Goal: Transaction & Acquisition: Download file/media

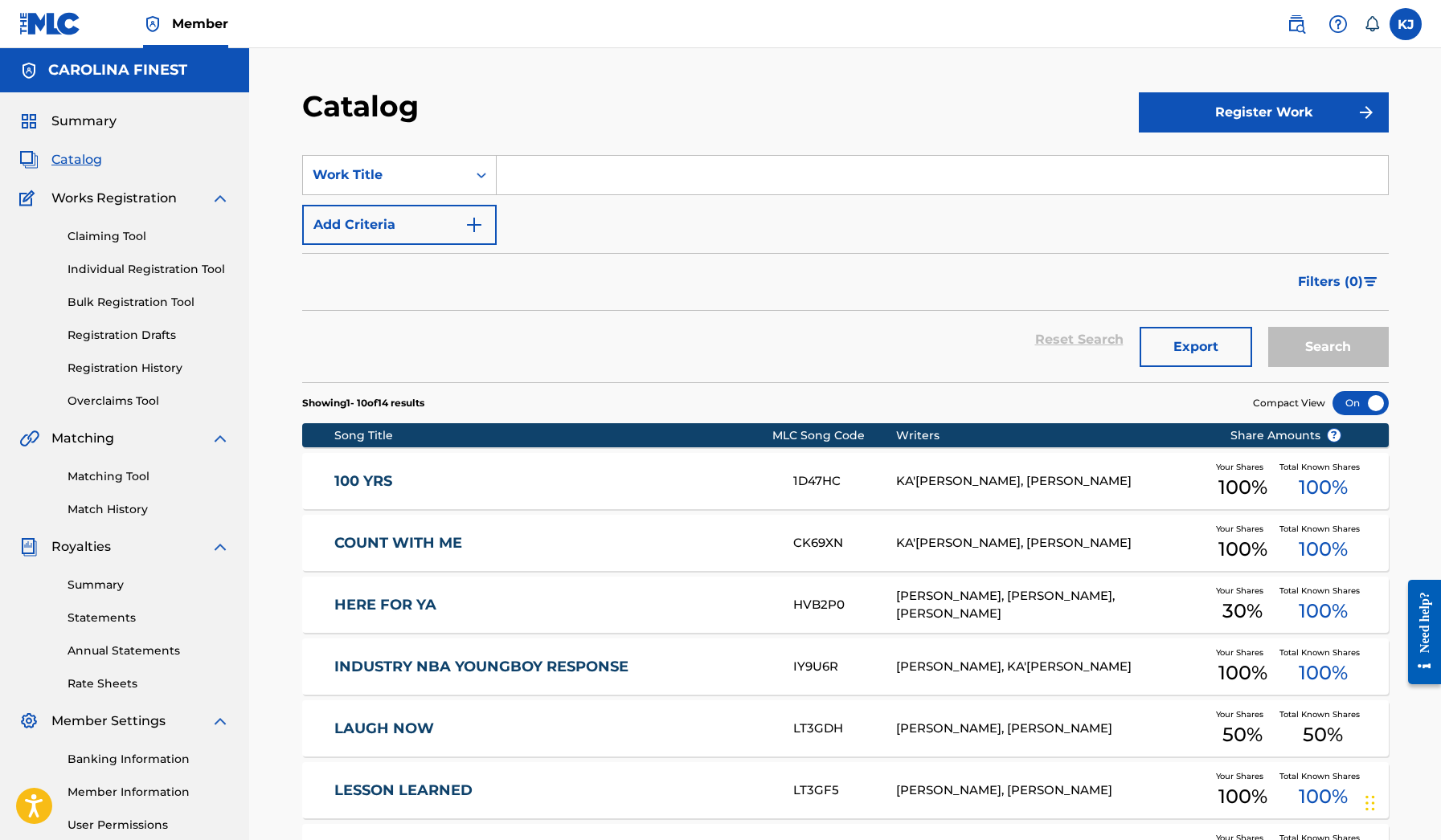
click at [97, 145] on div "Summary Catalog Works Registration Claiming Tool Individual Registration Tool B…" at bounding box center [125, 505] width 249 height 827
click at [85, 158] on span "Catalog" at bounding box center [77, 160] width 51 height 20
click at [85, 179] on div "Summary Catalog Works Registration Claiming Tool Individual Registration Tool B…" at bounding box center [125, 505] width 249 height 827
click at [86, 140] on div "Summary Catalog Works Registration Claiming Tool Individual Registration Tool B…" at bounding box center [125, 505] width 249 height 827
click at [88, 119] on span "Summary" at bounding box center [84, 122] width 65 height 20
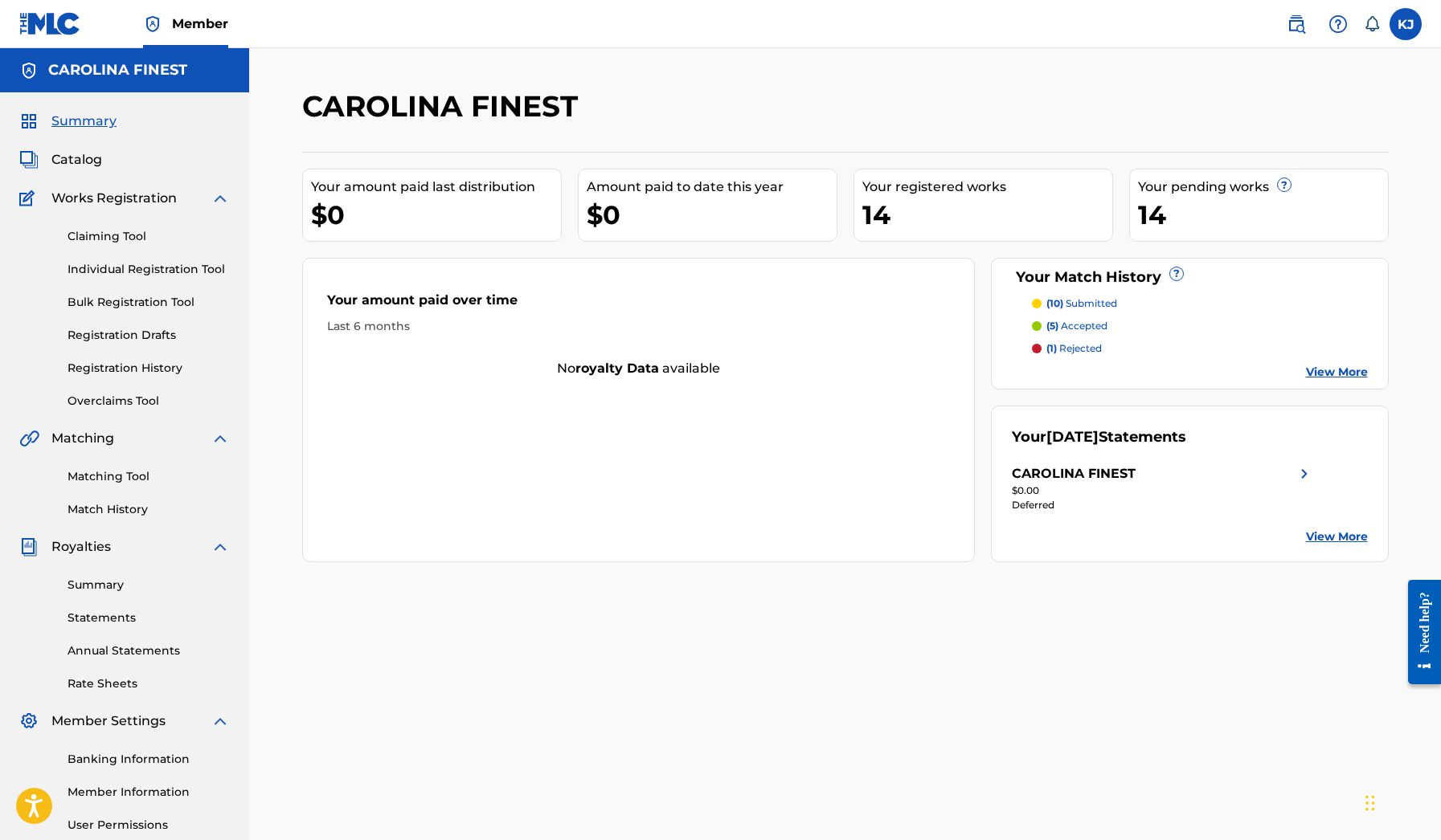
click at [89, 126] on span "Summary" at bounding box center [84, 122] width 65 height 20
click at [115, 237] on link "Claiming Tool" at bounding box center [149, 236] width 162 height 17
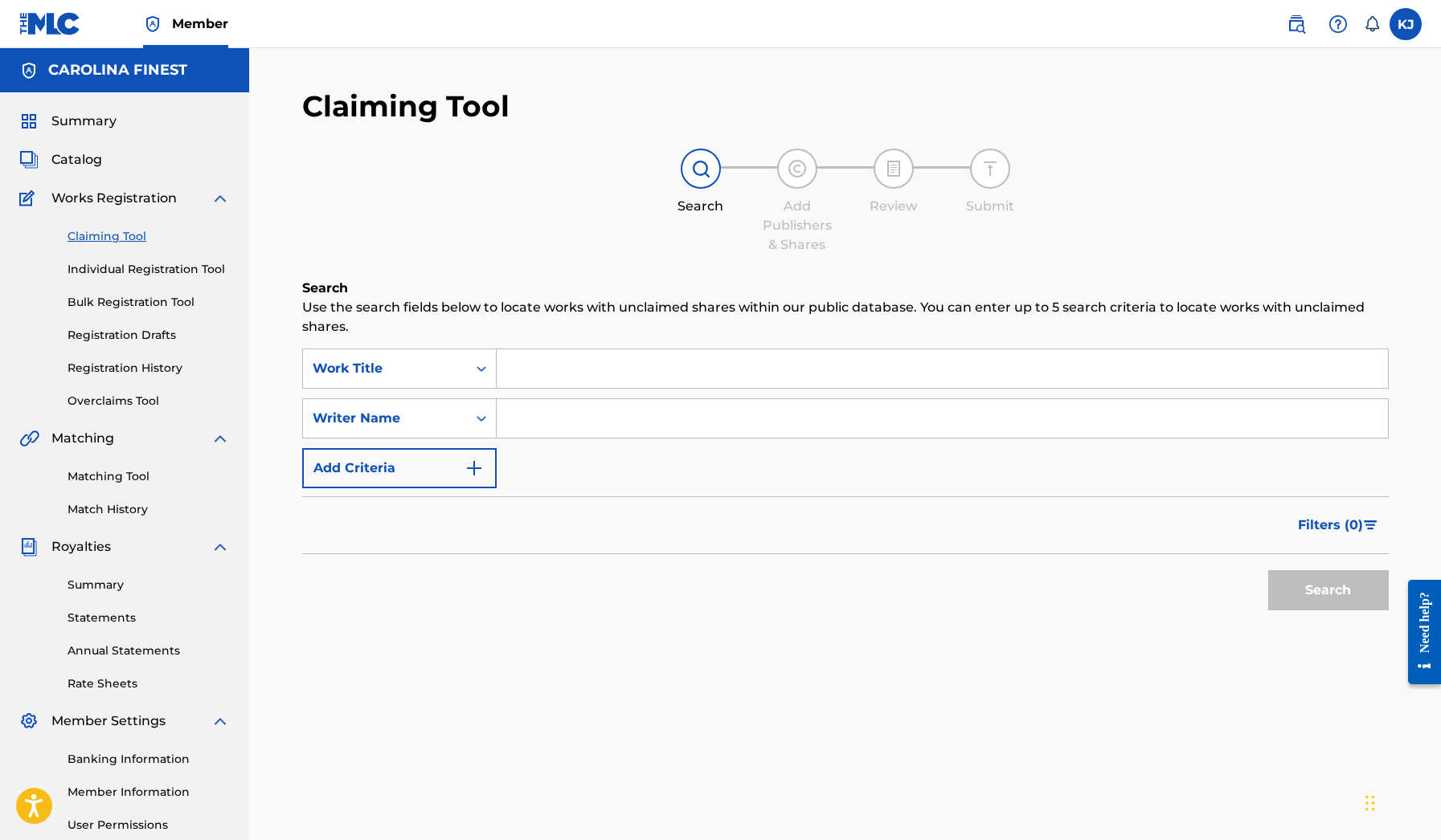
click at [87, 159] on span "Catalog" at bounding box center [77, 160] width 51 height 20
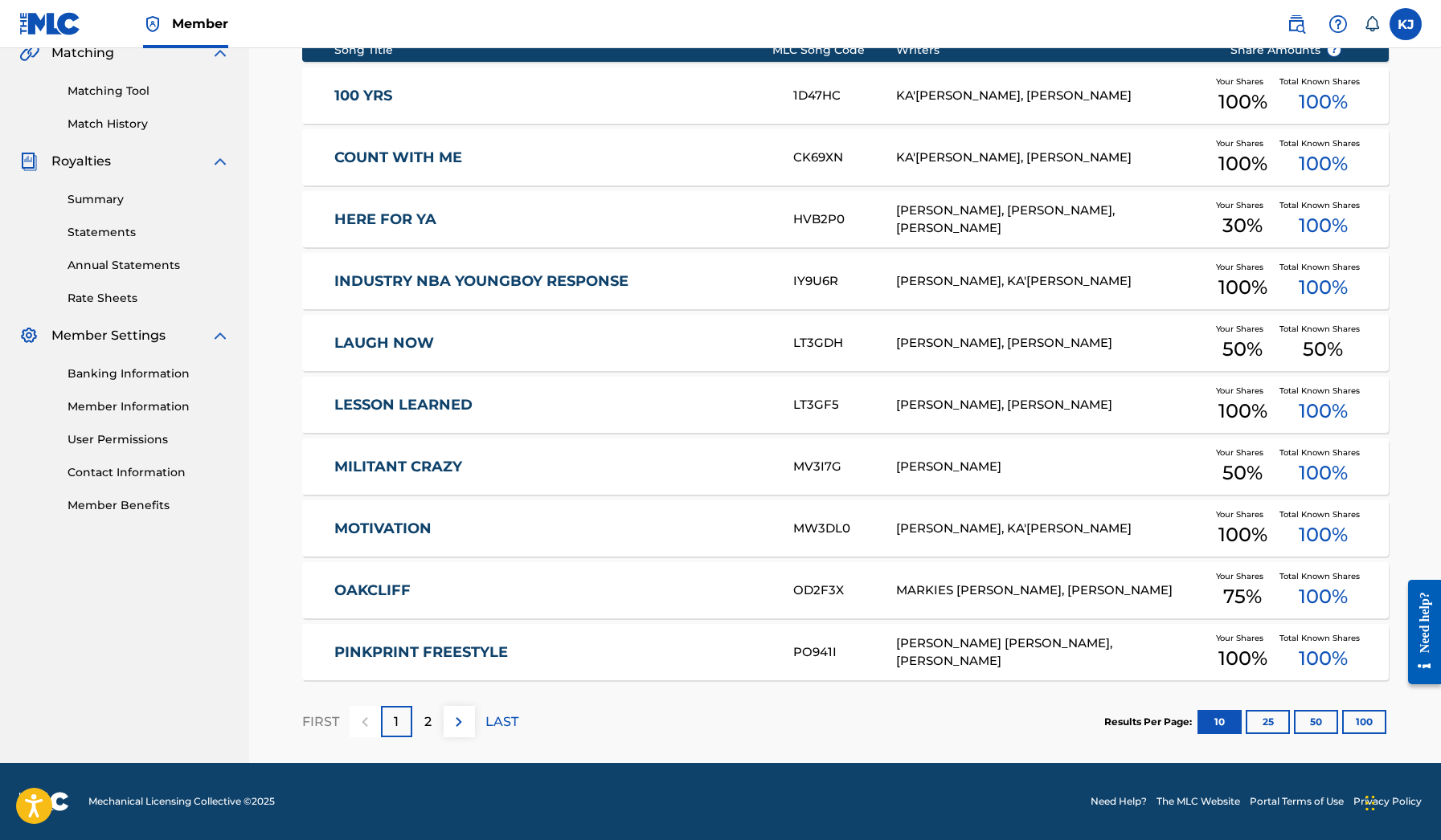
click at [455, 723] on img at bounding box center [459, 723] width 20 height 20
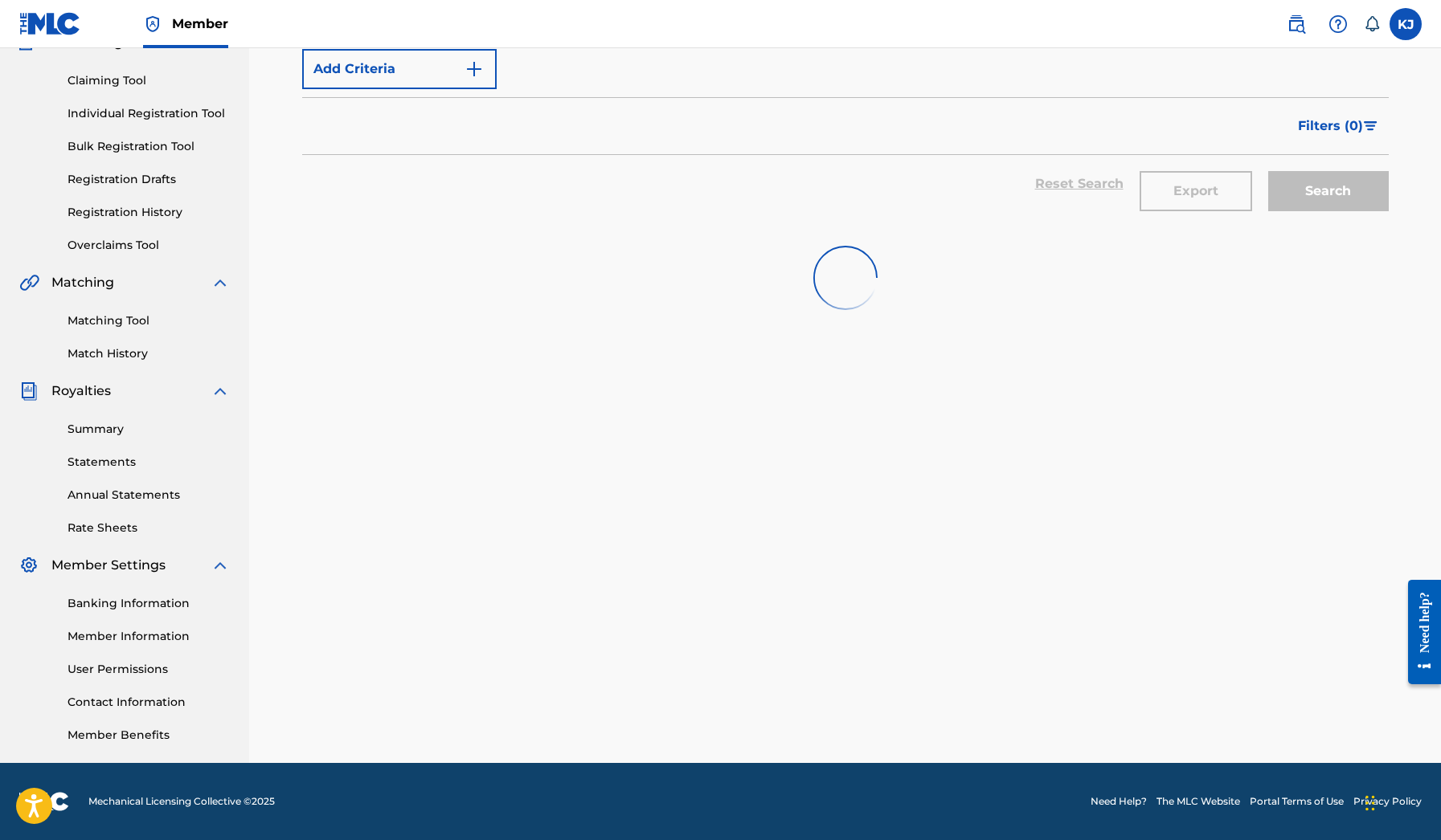
scroll to position [156, 0]
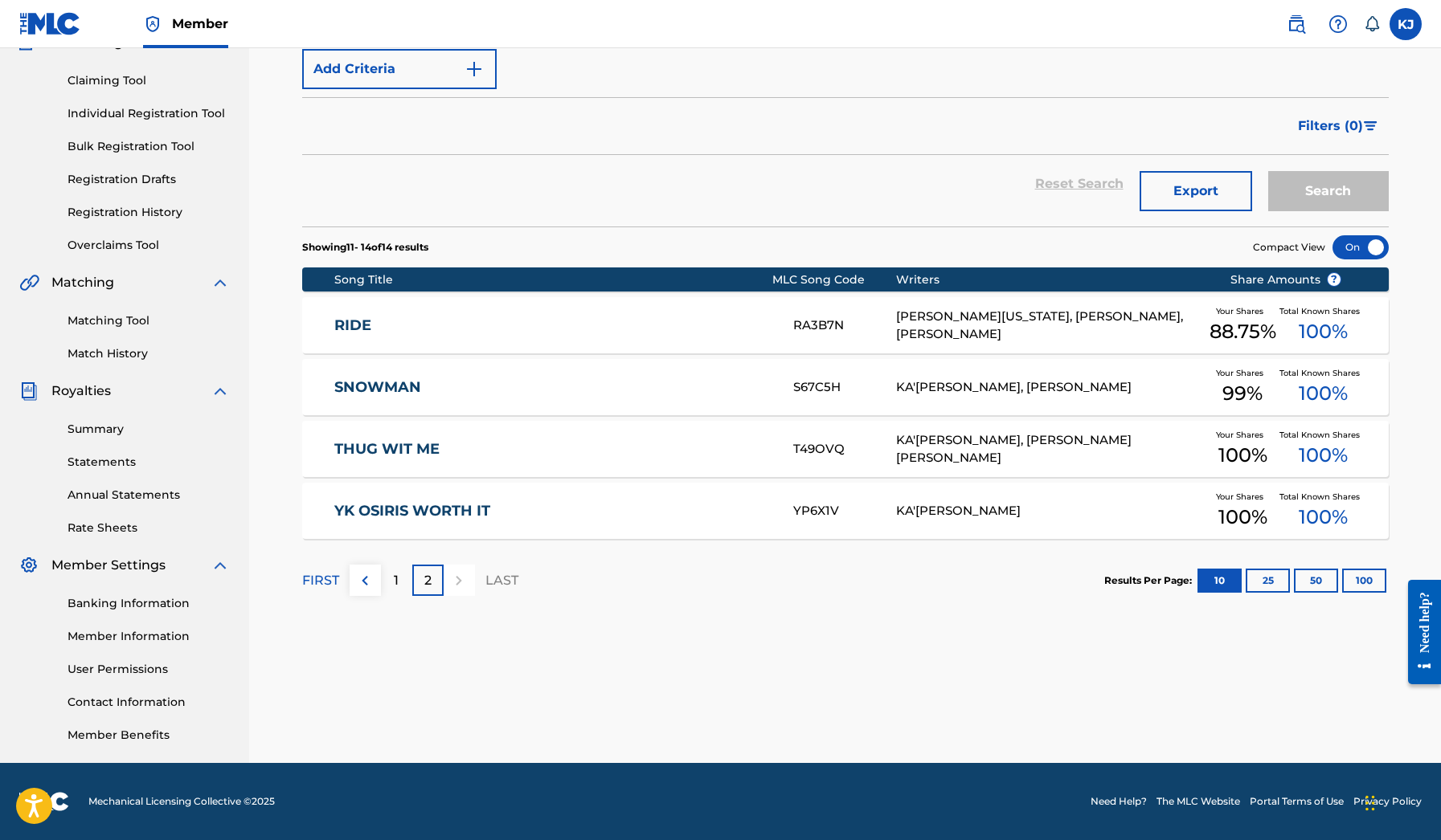
click at [93, 423] on link "Summary" at bounding box center [149, 429] width 162 height 17
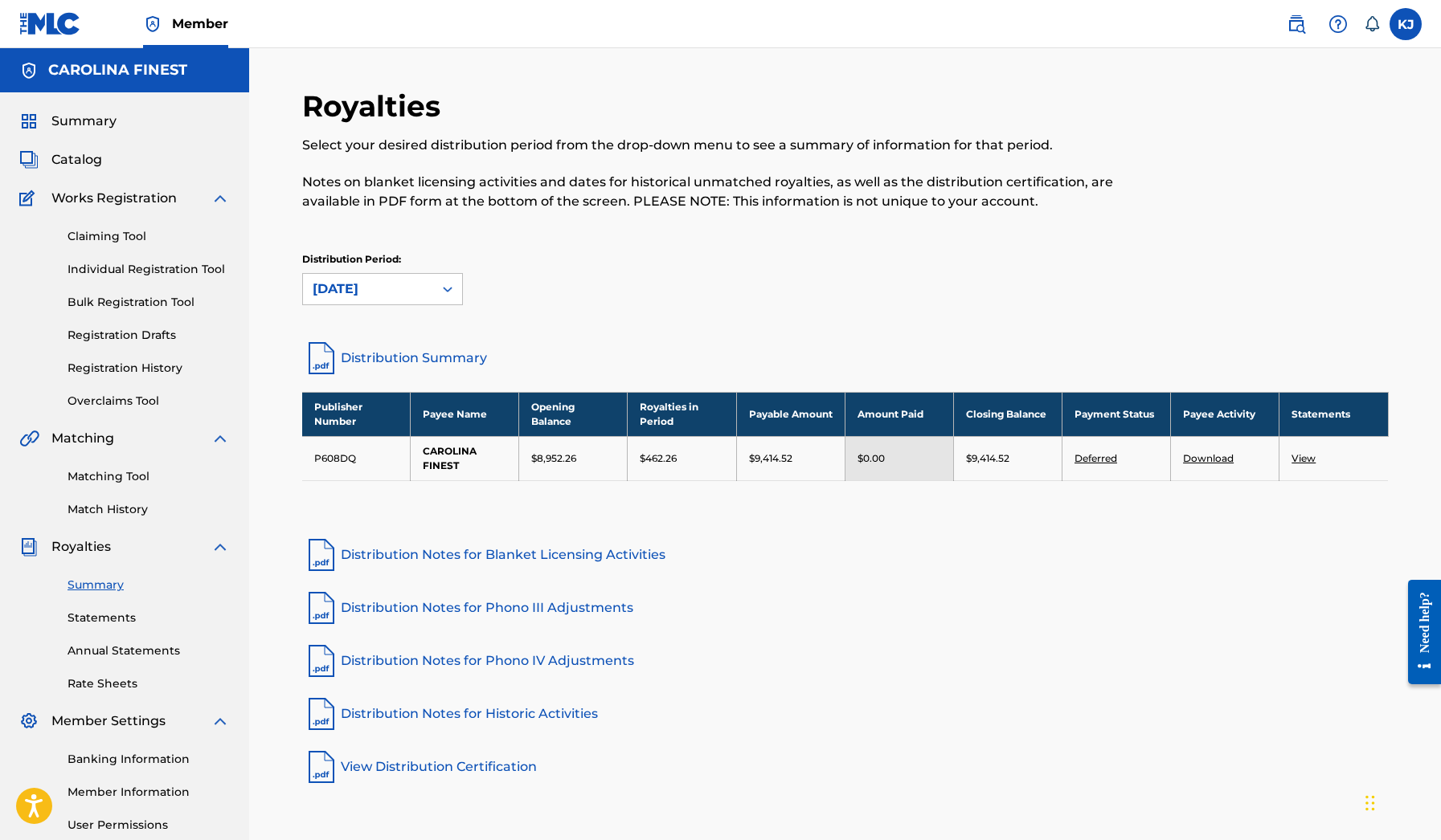
scroll to position [4, 0]
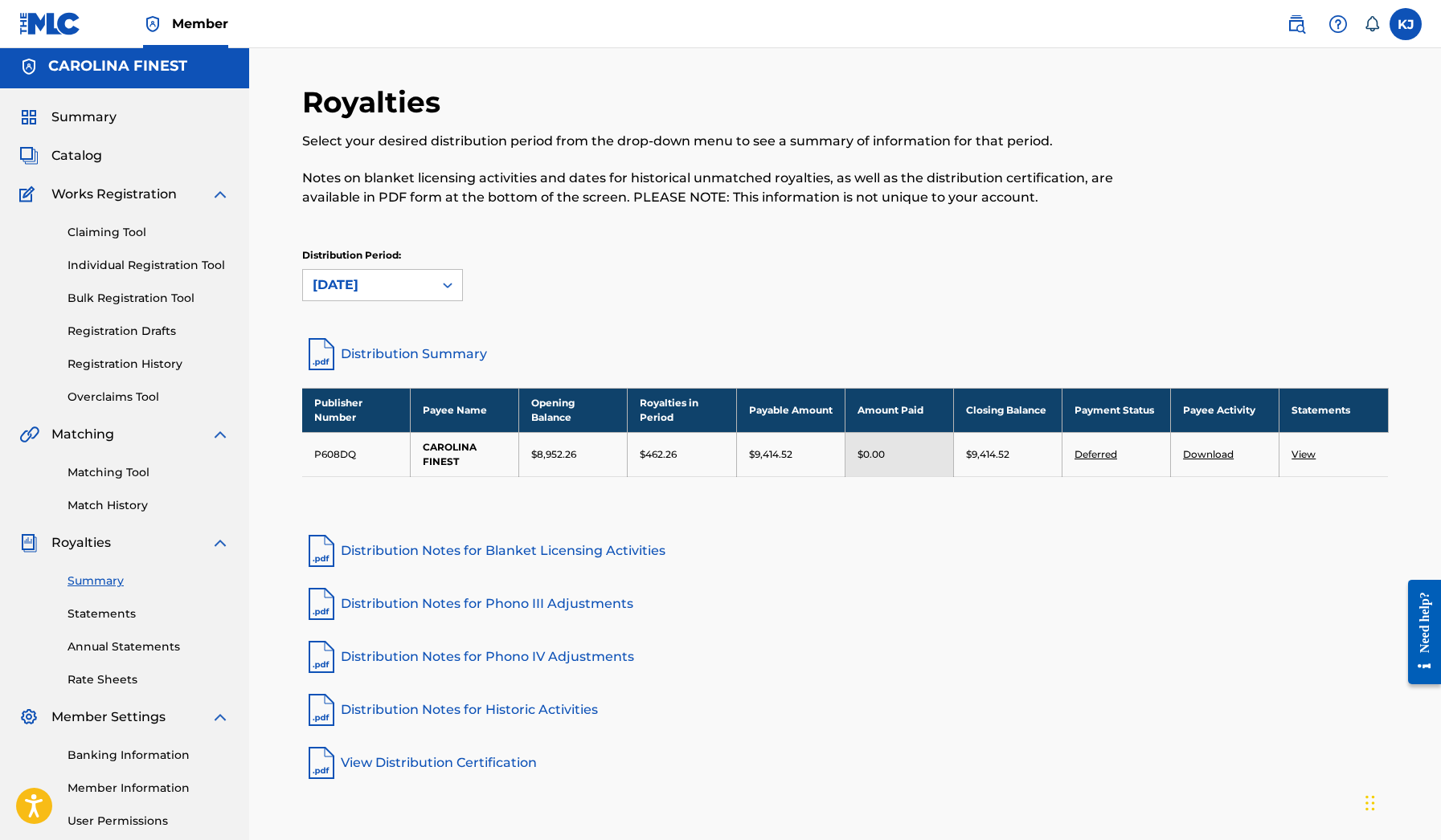
click at [106, 474] on link "Matching Tool" at bounding box center [149, 472] width 162 height 17
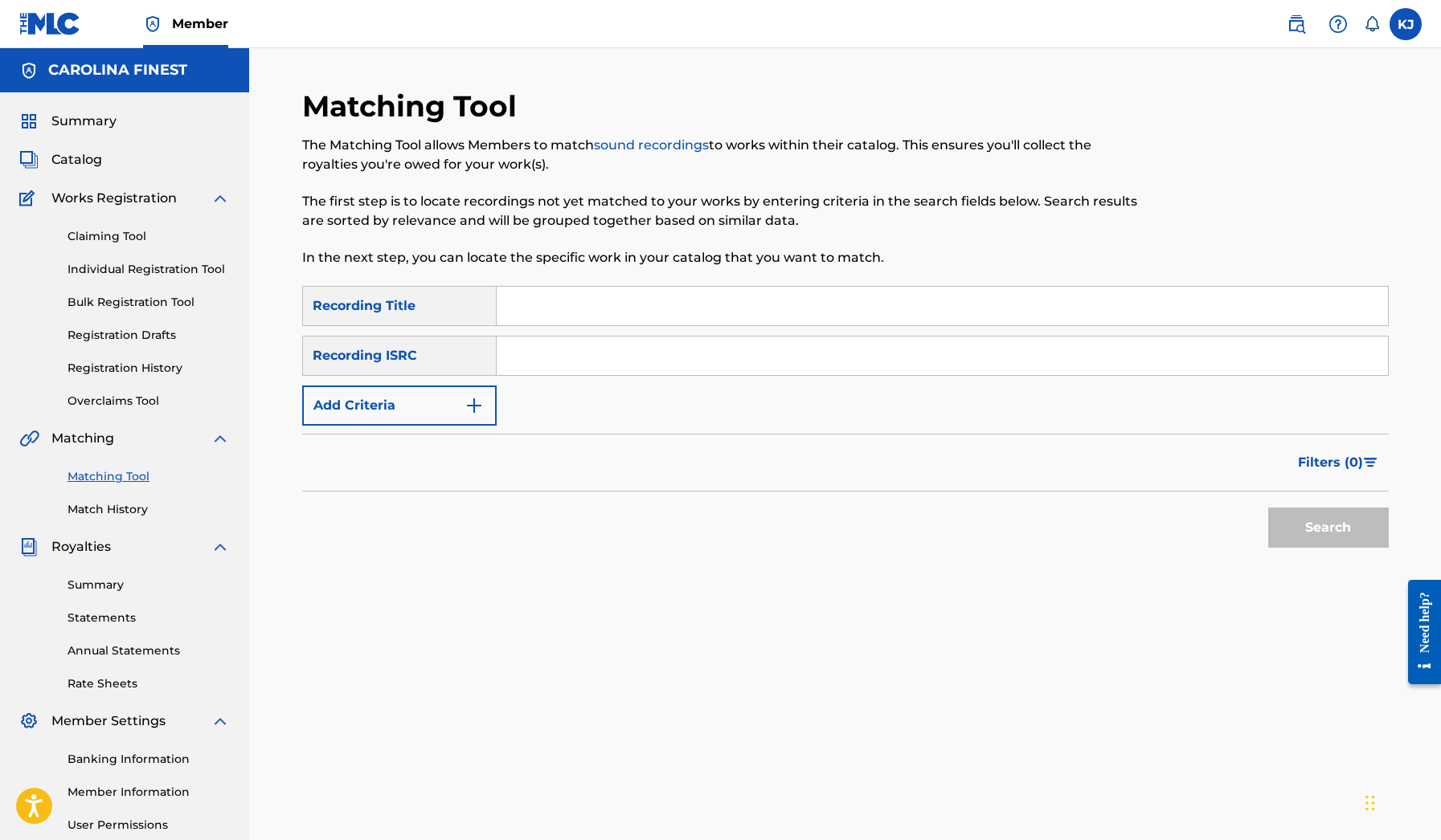
click at [87, 588] on link "Summary" at bounding box center [149, 585] width 162 height 17
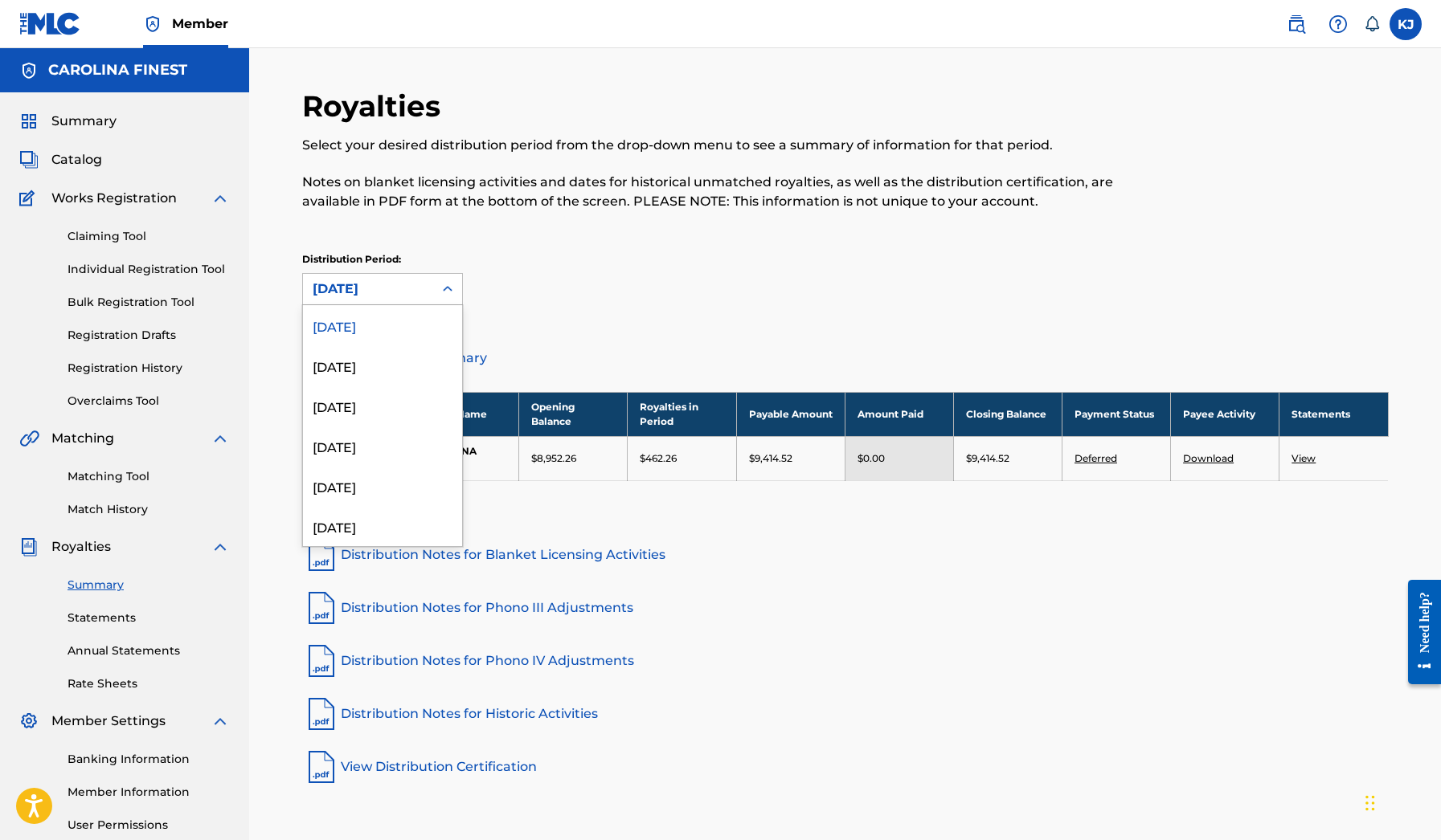
click at [430, 295] on div "[DATE]" at bounding box center [368, 289] width 130 height 30
click at [406, 356] on div "August 2025" at bounding box center [382, 365] width 159 height 40
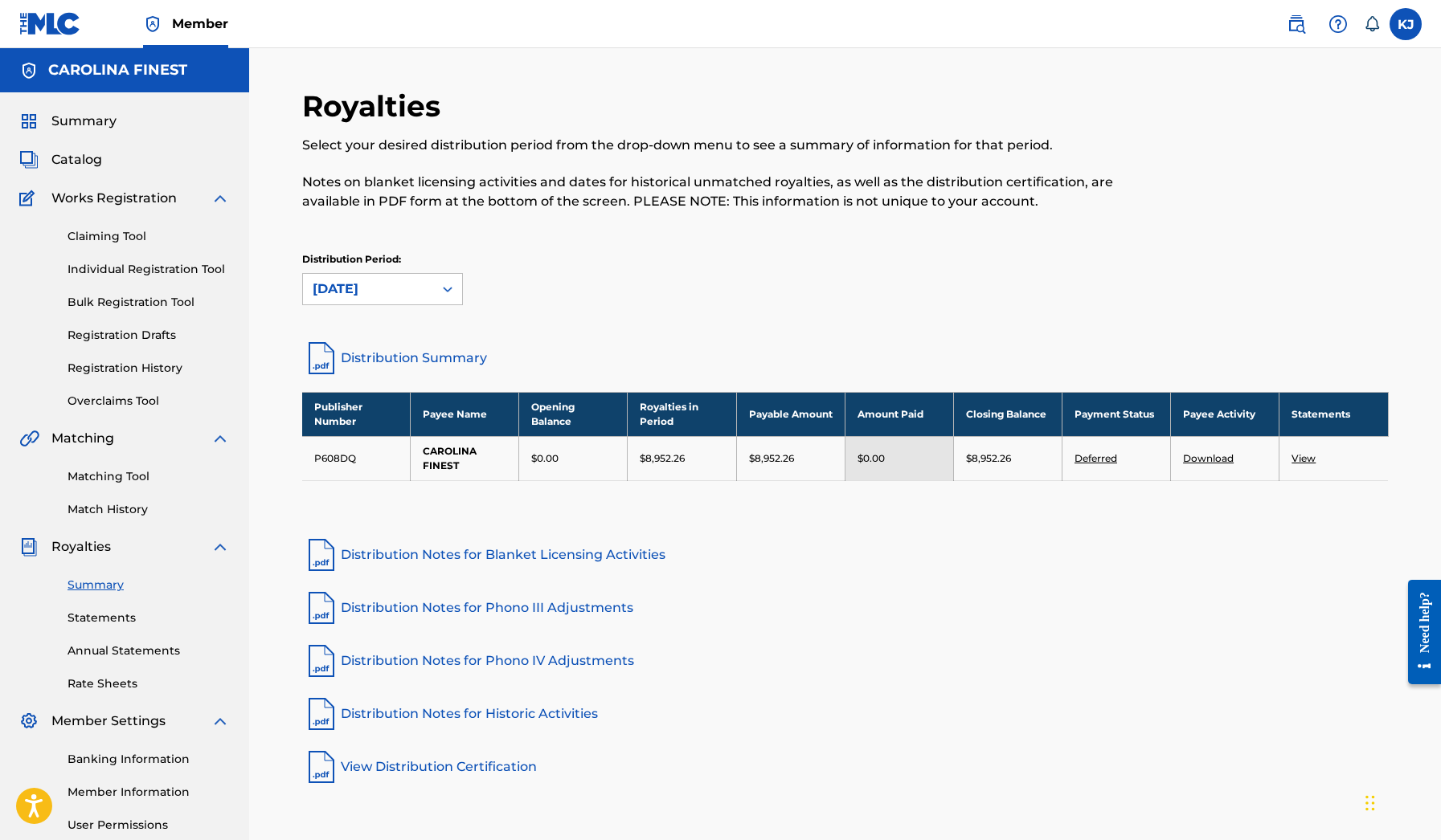
click at [660, 464] on p "$8,952.26" at bounding box center [662, 458] width 45 height 14
click at [660, 459] on p "$8,952.26" at bounding box center [662, 458] width 45 height 14
click at [762, 456] on p "$8,952.26" at bounding box center [771, 458] width 45 height 14
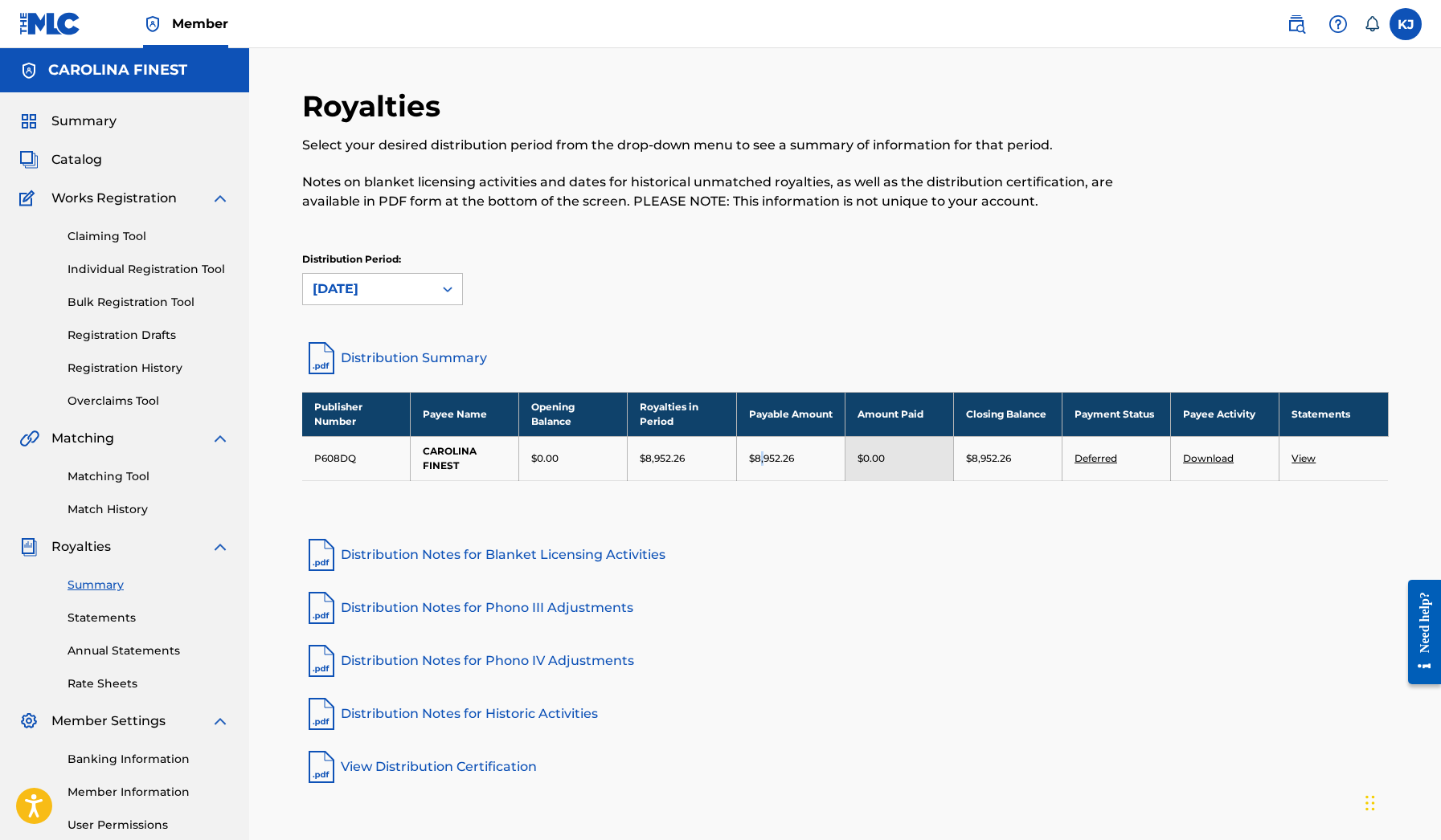
click at [762, 456] on p "$8,952.26" at bounding box center [771, 458] width 45 height 14
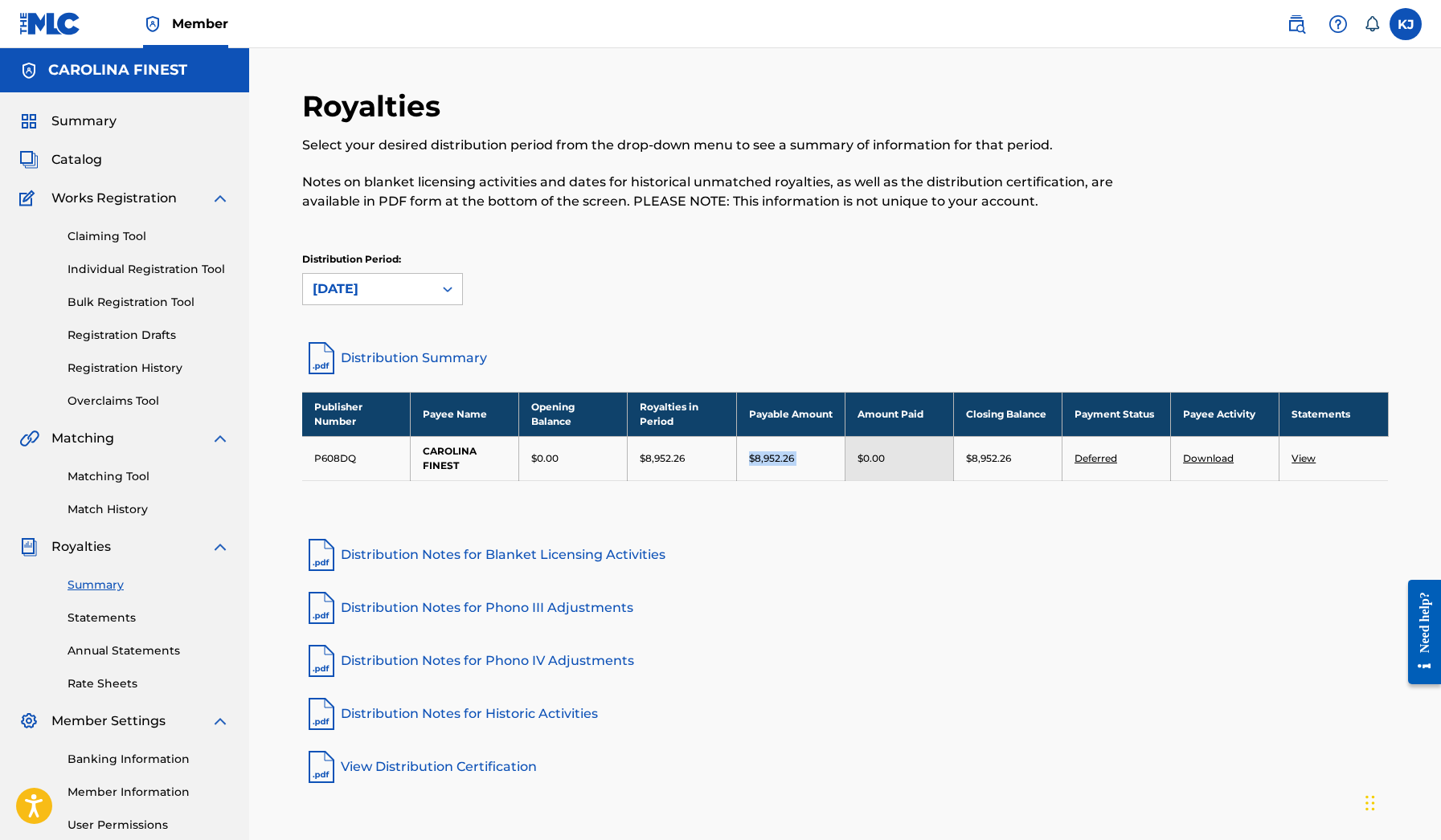
click at [762, 456] on p "$8,952.26" at bounding box center [771, 458] width 45 height 14
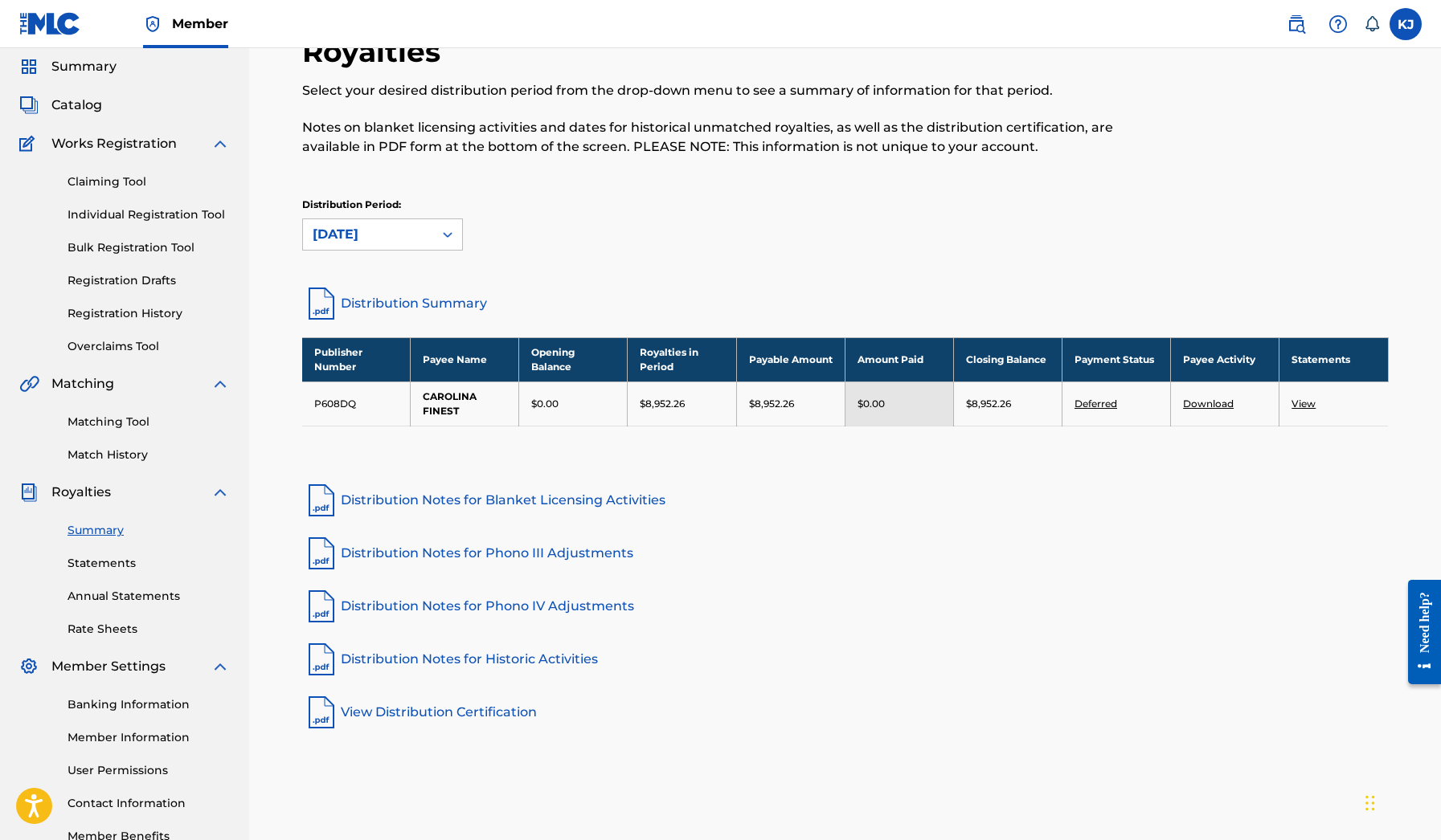
scroll to position [54, 0]
click at [1299, 407] on link "View" at bounding box center [1303, 404] width 24 height 12
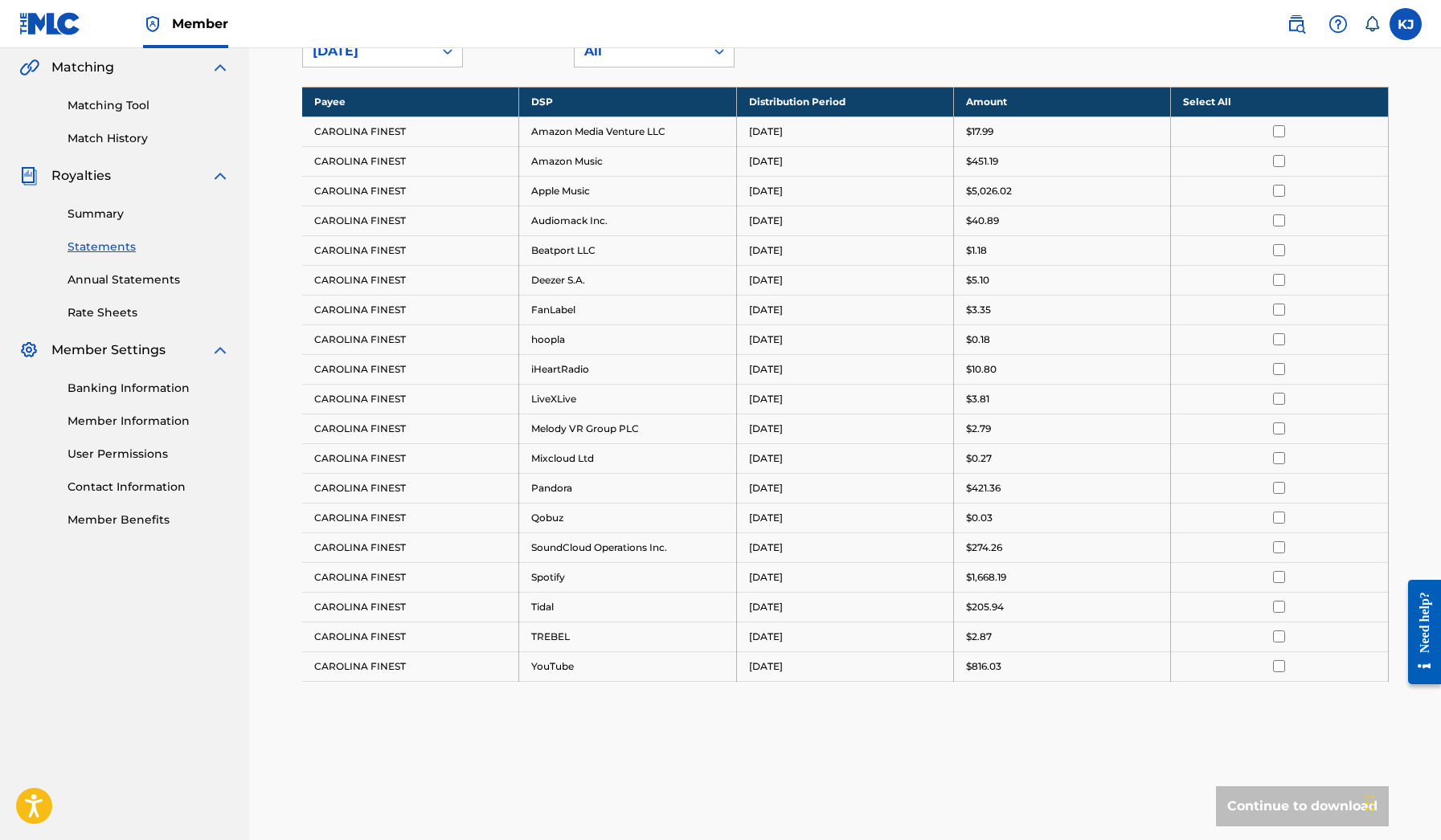
scroll to position [378, 0]
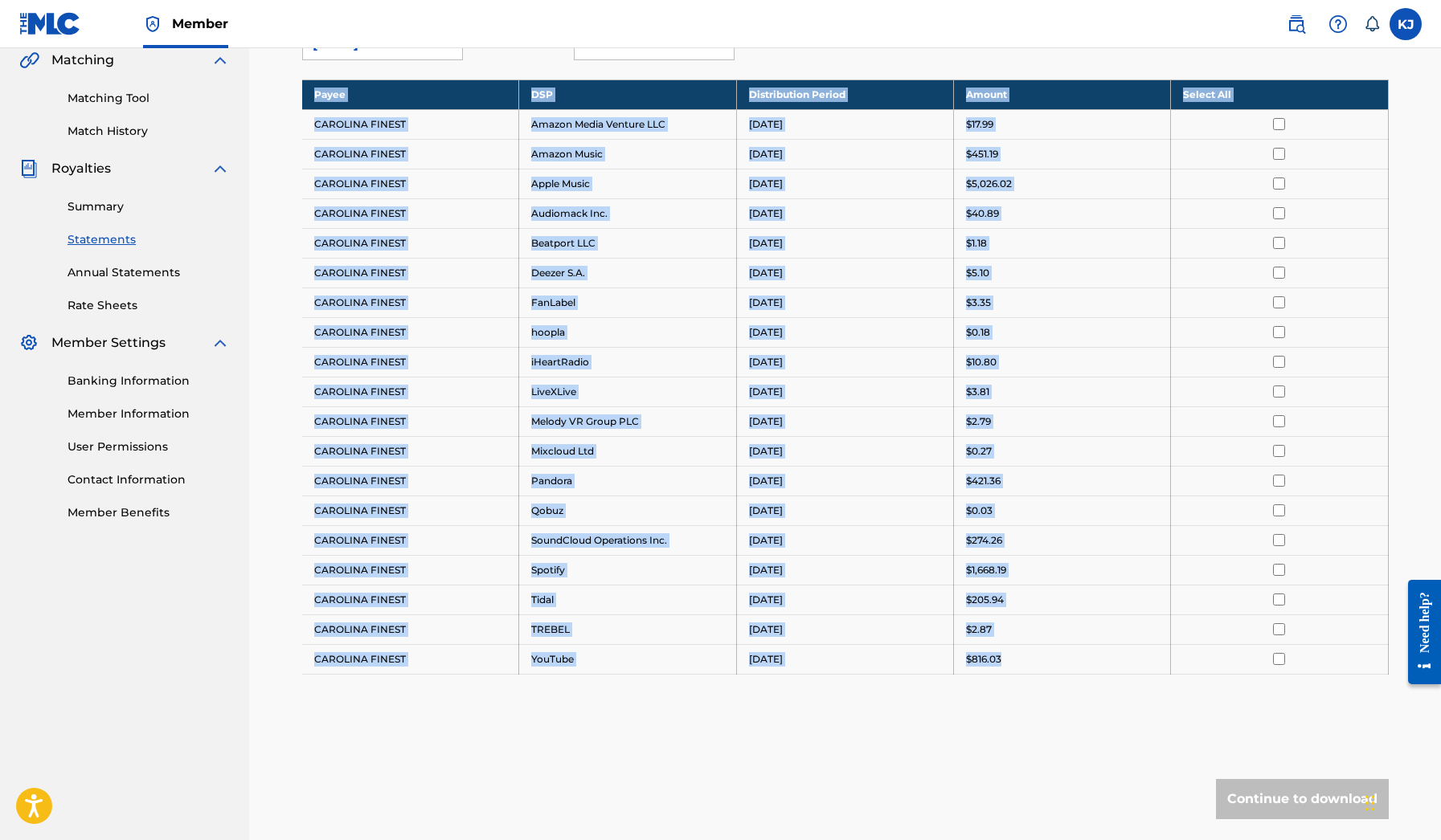
drag, startPoint x: 1006, startPoint y: 665, endPoint x: 1022, endPoint y: 682, distance: 23.3
click at [1022, 682] on div "Payee DSP Distribution Period Amount Select All CAROLINA FINEST Amazon Media Ve…" at bounding box center [845, 397] width 1087 height 635
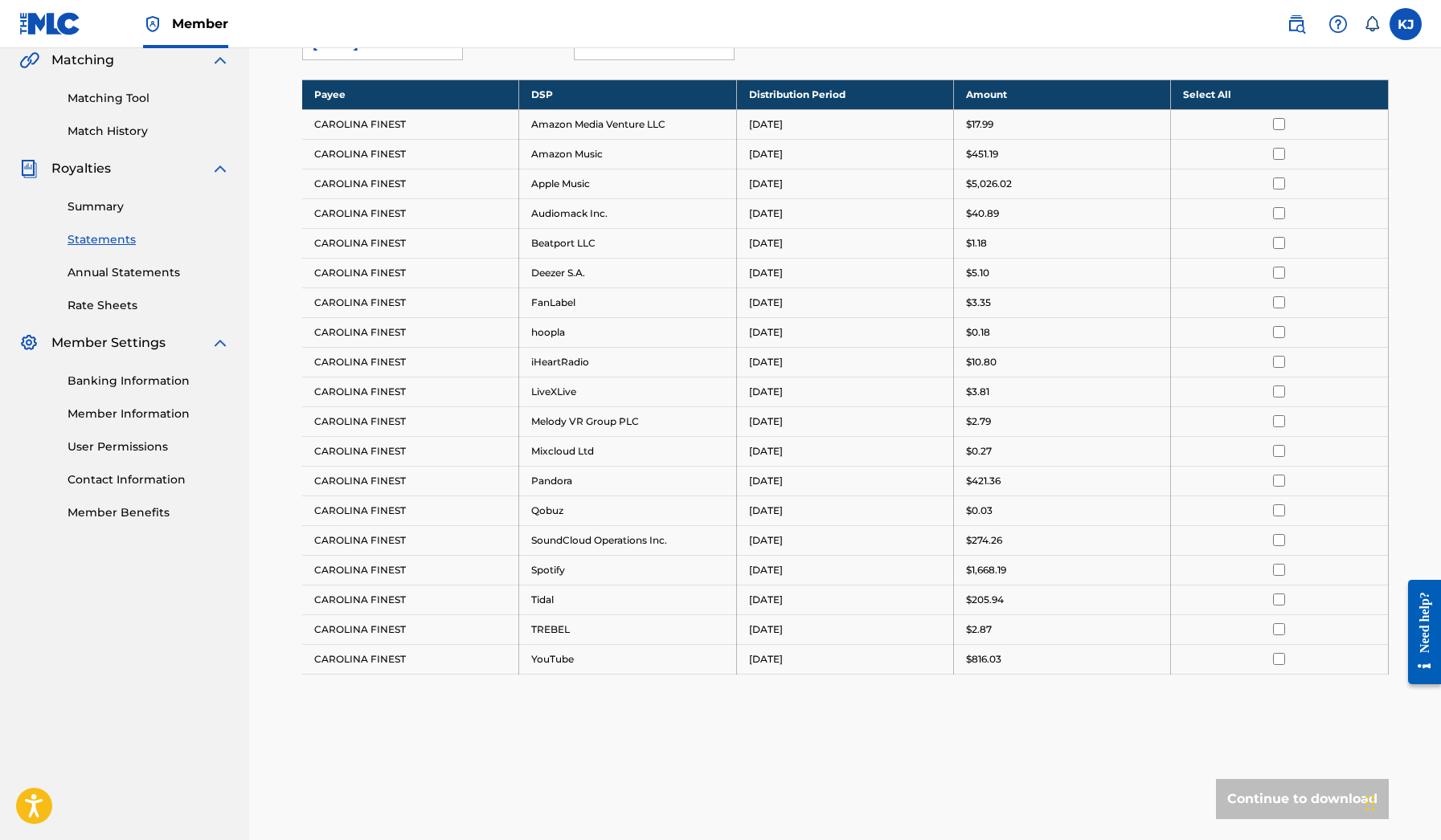
click at [1008, 620] on td "$2.87" at bounding box center [1062, 629] width 217 height 29
click at [997, 369] on td "$10.80" at bounding box center [1062, 361] width 217 height 29
drag, startPoint x: 997, startPoint y: 369, endPoint x: 1043, endPoint y: 376, distance: 46.5
click at [1043, 376] on tbody "Payee DSP Distribution Period Amount Select All CAROLINA FINEST Amazon Media Ve…" at bounding box center [845, 376] width 1087 height 594
click at [1066, 359] on div "$10.80" at bounding box center [1062, 362] width 192 height 14
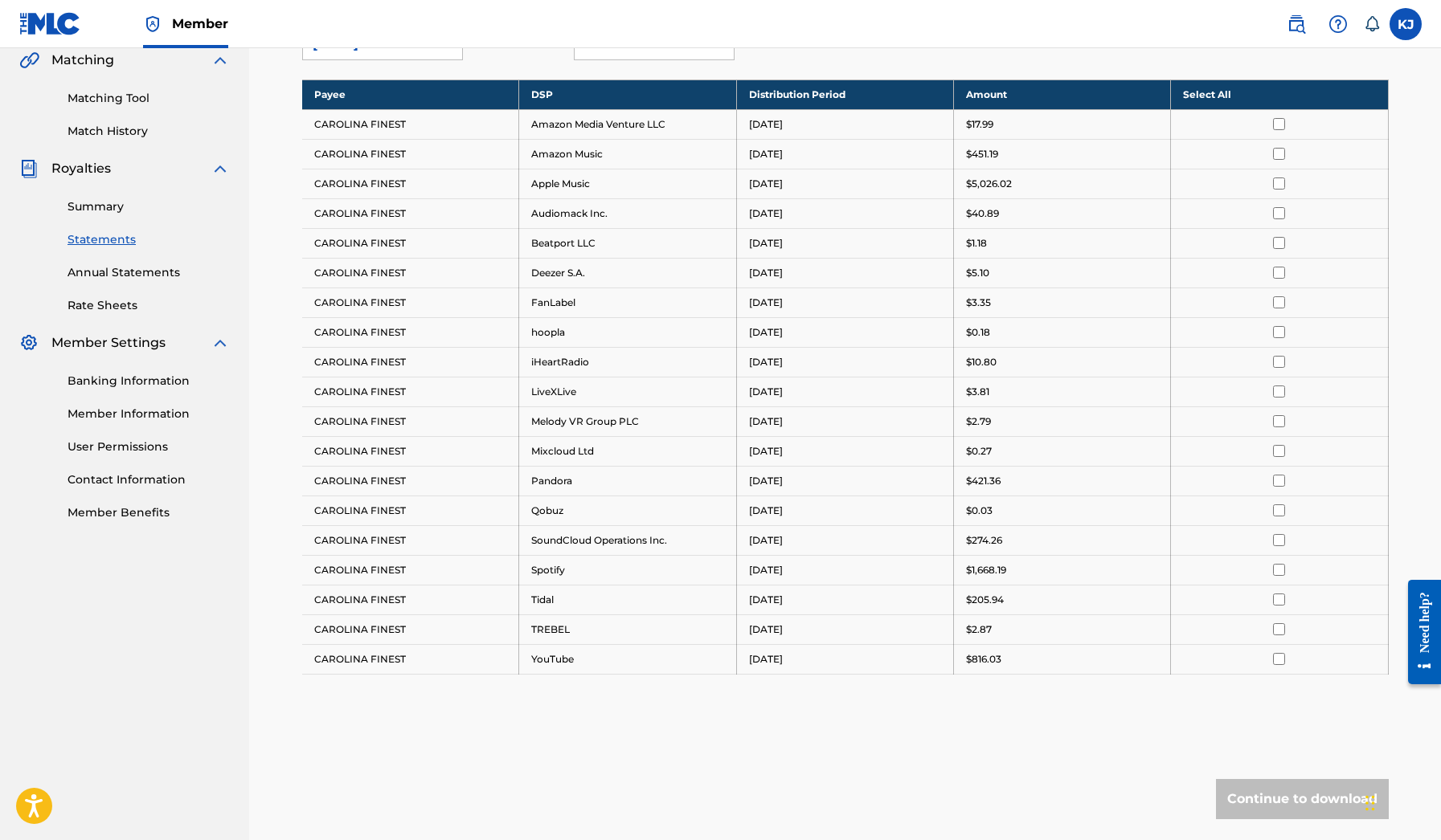
click at [1282, 368] on td at bounding box center [1280, 361] width 217 height 29
click at [1279, 359] on input "checkbox" at bounding box center [1279, 362] width 12 height 12
click at [1262, 785] on button "Continue to download" at bounding box center [1302, 799] width 173 height 40
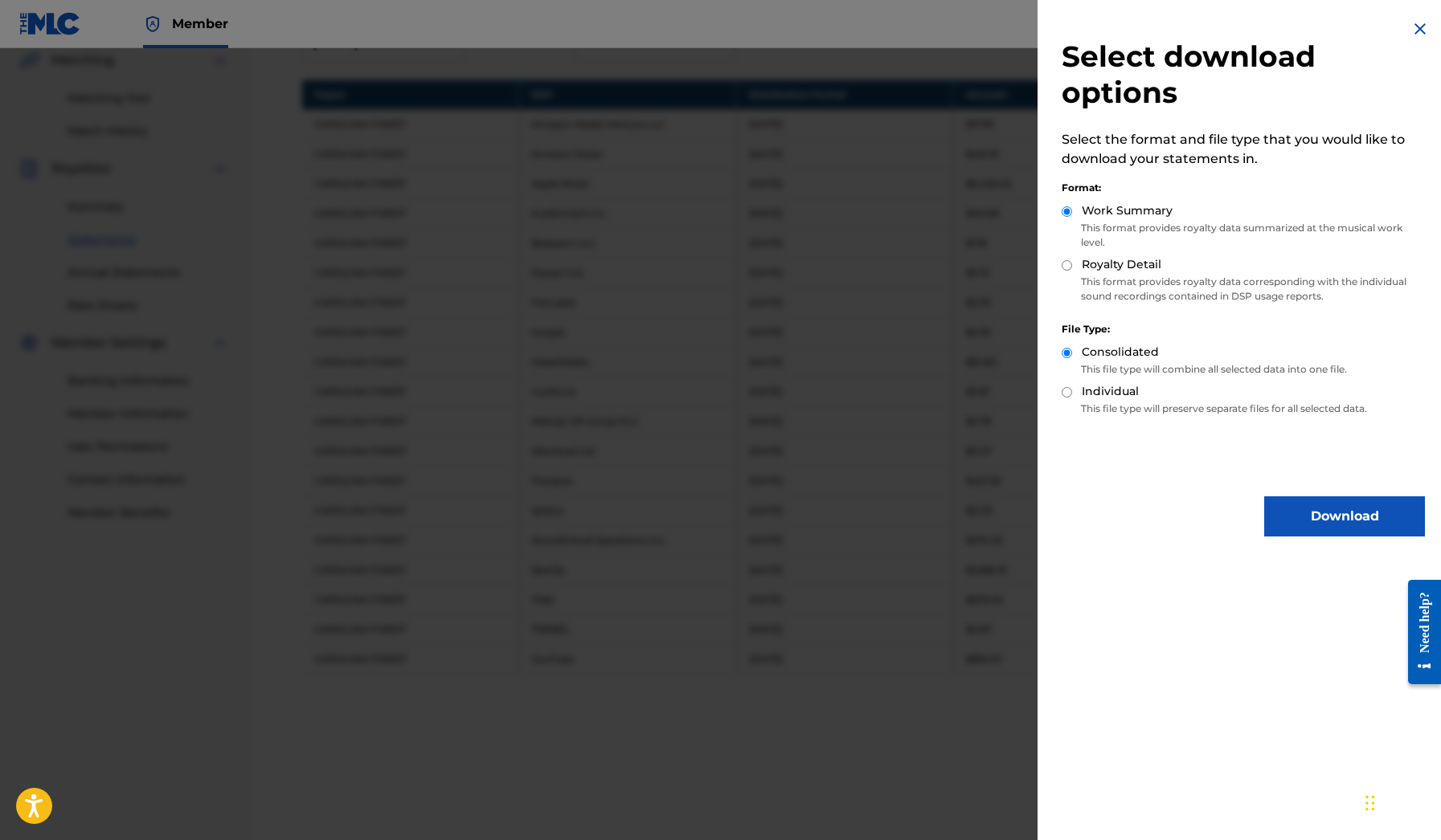
click at [1282, 503] on button "Download" at bounding box center [1344, 516] width 161 height 40
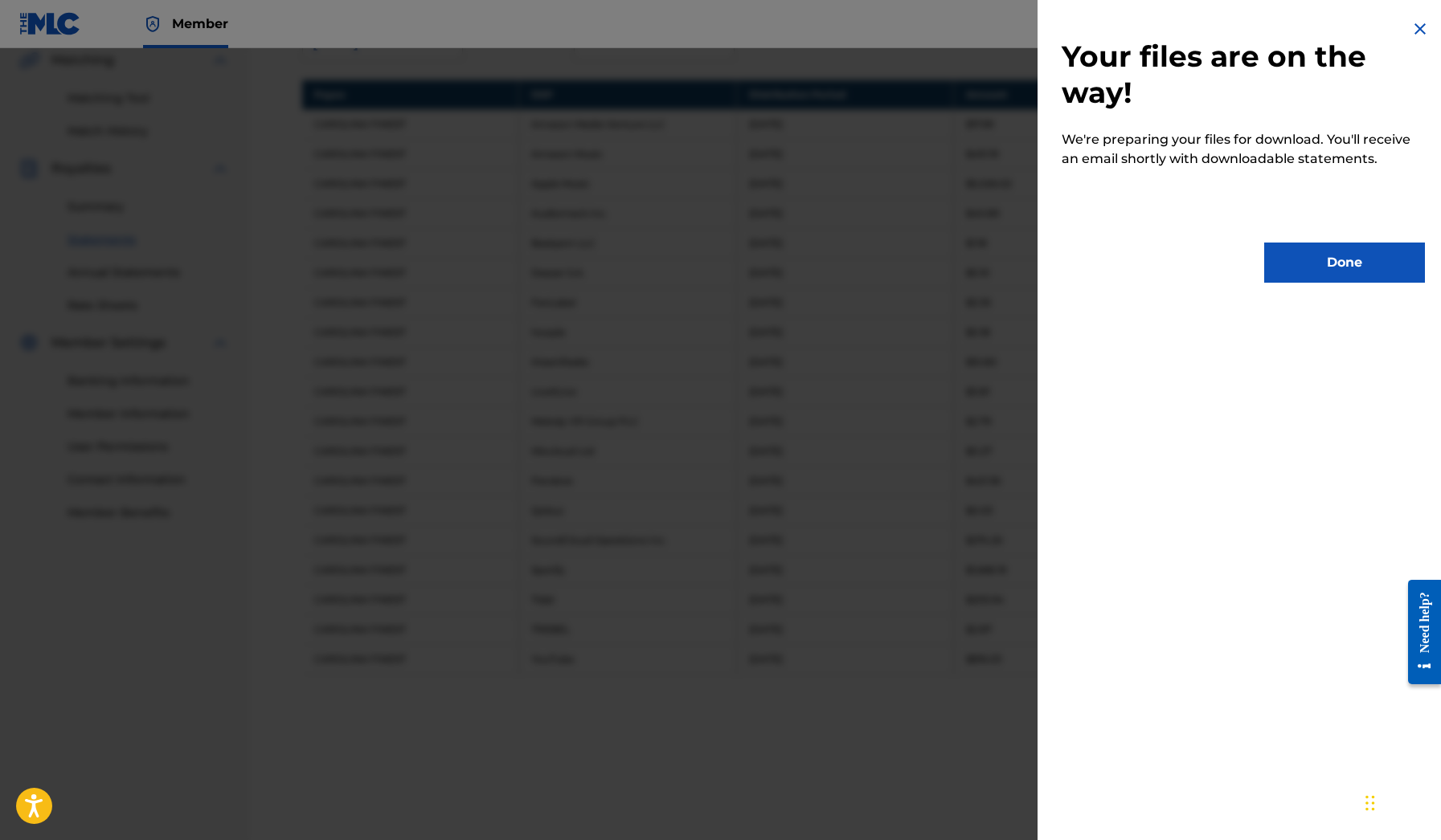
click at [1314, 261] on button "Done" at bounding box center [1344, 262] width 161 height 40
